Goal: Go to known website: Access a specific website the user already knows

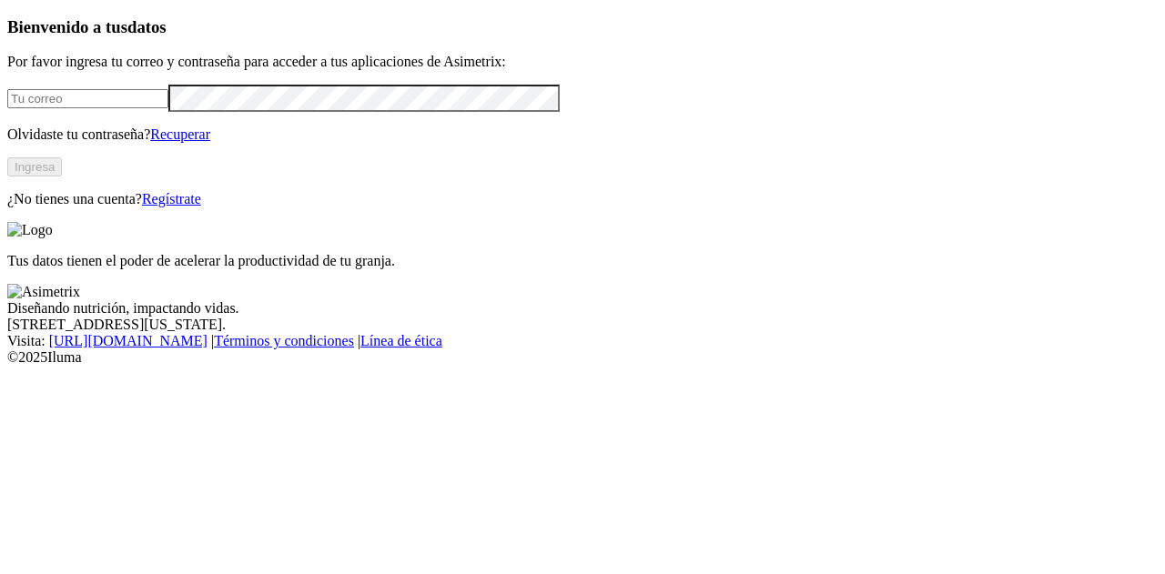
type input "[EMAIL_ADDRESS][DOMAIN_NAME]"
click at [62, 177] on button "Ingresa" at bounding box center [34, 166] width 55 height 19
